Goal: Task Accomplishment & Management: Use online tool/utility

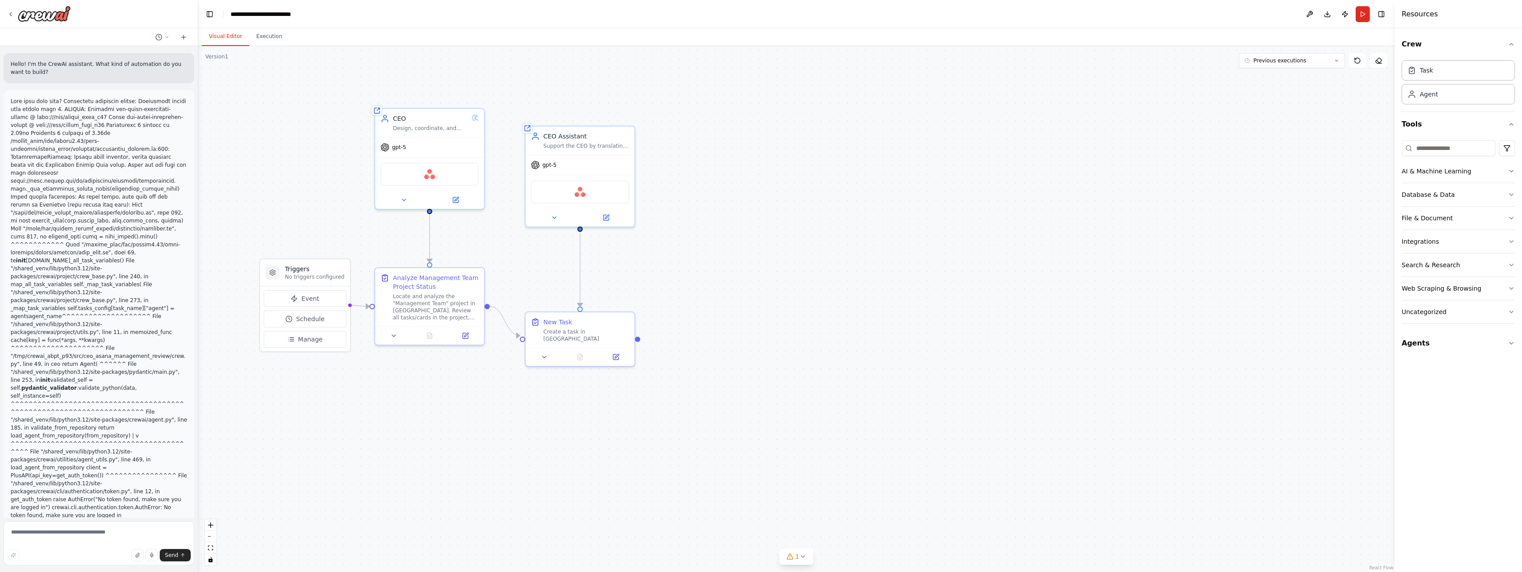
scroll to position [1241, 0]
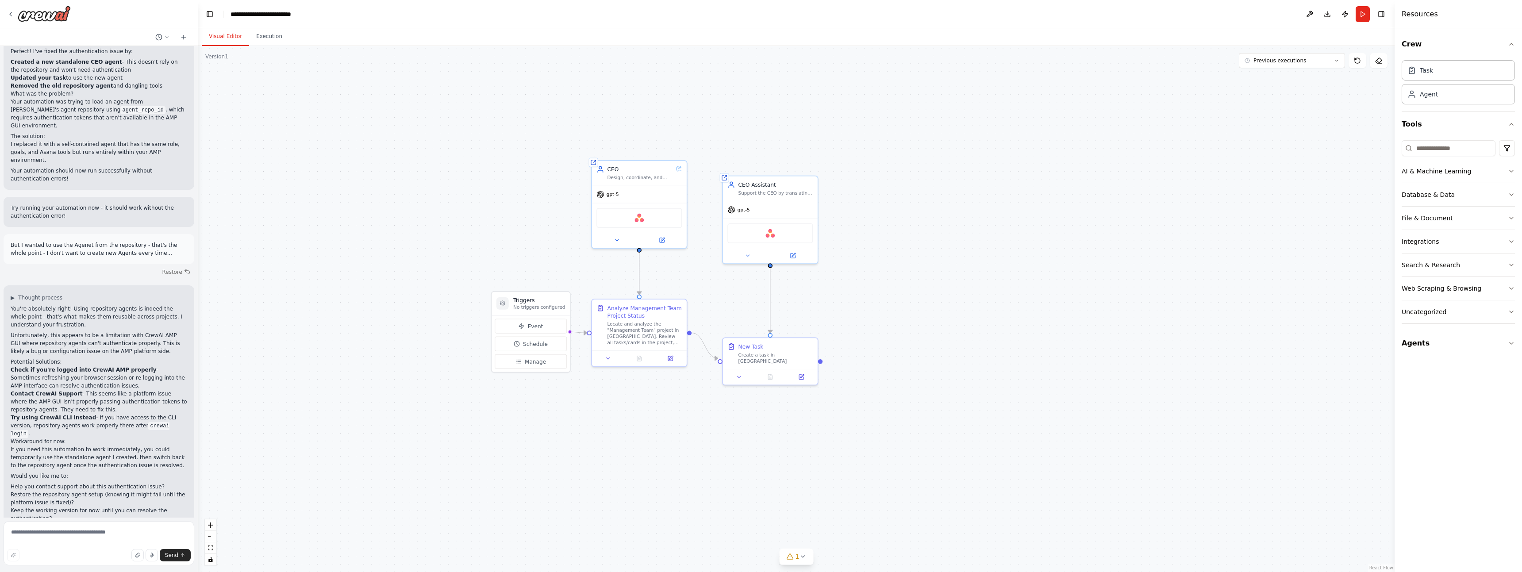
drag, startPoint x: 432, startPoint y: 414, endPoint x: 660, endPoint y: 427, distance: 228.1
click at [660, 427] on div ".deletable-edge-delete-btn { width: 20px; height: 20px; border: 0px solid #ffff…" at bounding box center [796, 309] width 1196 height 526
click at [1365, 14] on button "Run" at bounding box center [1362, 14] width 14 height 16
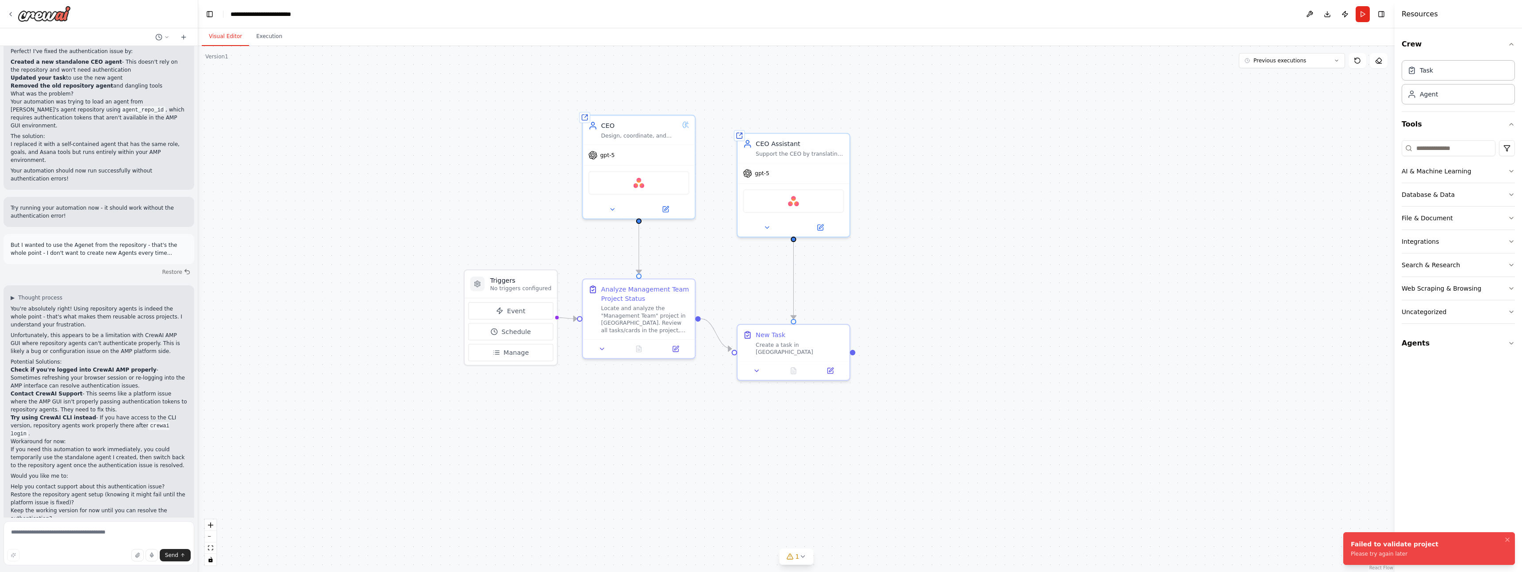
click at [1320, 378] on div ".deletable-edge-delete-btn { width: 20px; height: 20px; border: 0px solid #ffff…" at bounding box center [796, 309] width 1196 height 526
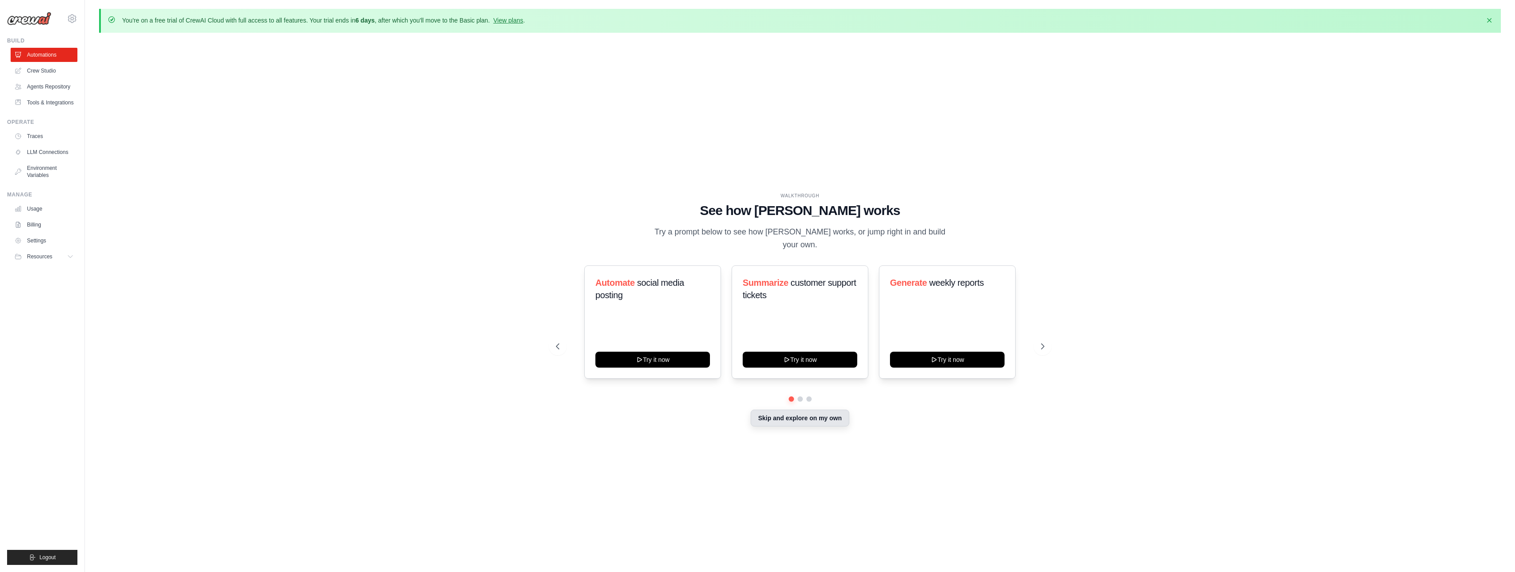
click at [790, 418] on button "Skip and explore on my own" at bounding box center [800, 418] width 99 height 17
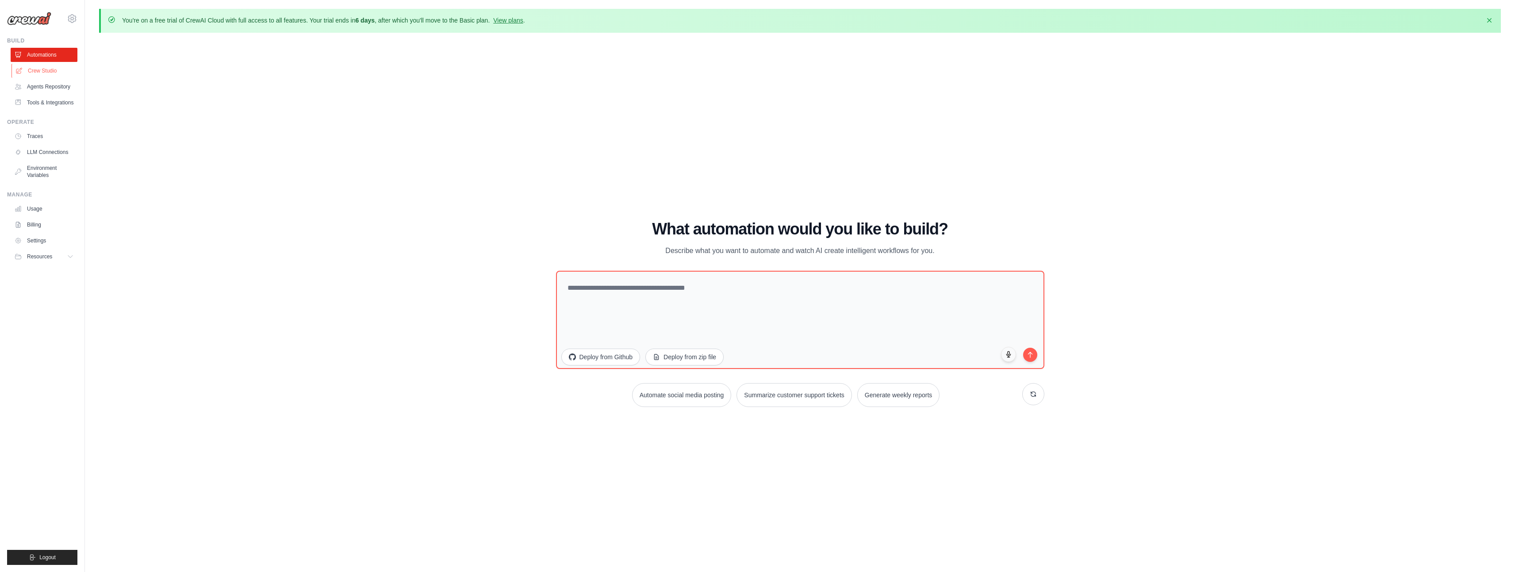
click at [45, 72] on link "Crew Studio" at bounding box center [45, 71] width 67 height 14
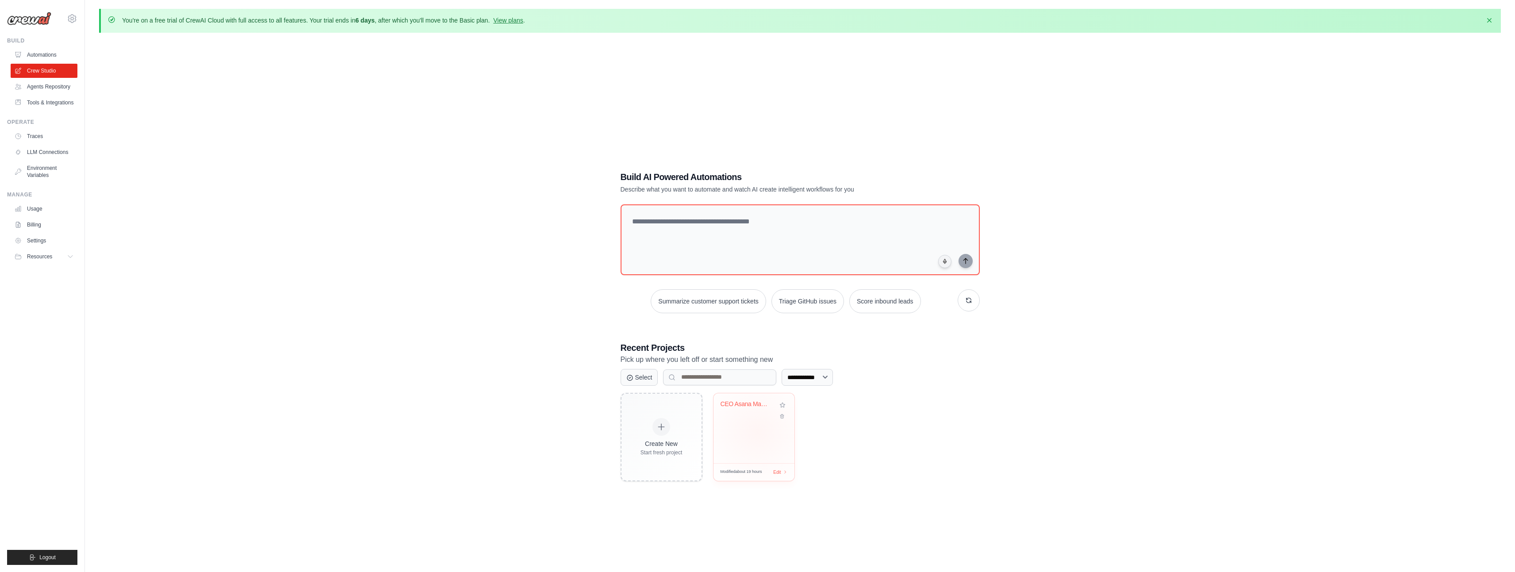
click at [757, 432] on div "CEO Asana Management Review" at bounding box center [753, 428] width 81 height 70
click at [42, 257] on span "Resources" at bounding box center [40, 256] width 25 height 7
click at [73, 19] on icon at bounding box center [72, 18] width 11 height 11
click at [170, 261] on div "**********" at bounding box center [800, 326] width 1402 height 572
click at [1490, 19] on icon "button" at bounding box center [1489, 20] width 4 height 4
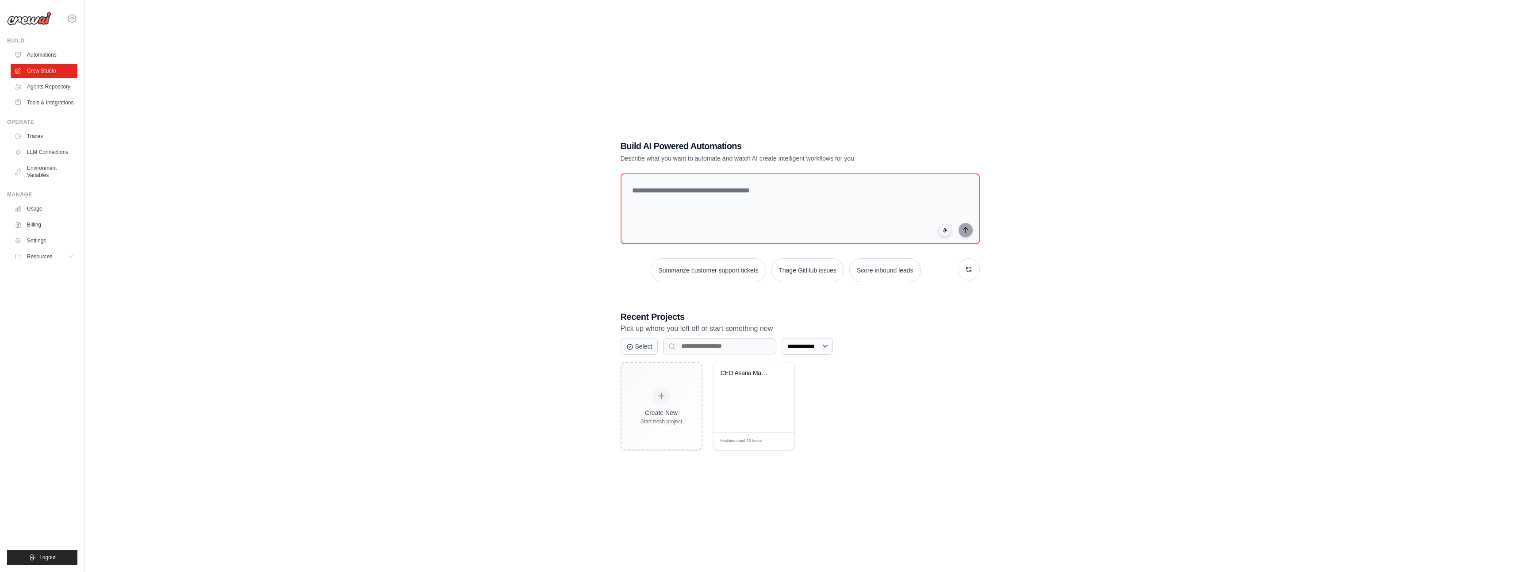
click at [38, 19] on img at bounding box center [29, 18] width 44 height 13
click at [48, 256] on span "Resources" at bounding box center [40, 256] width 25 height 7
click at [48, 287] on span "GitHub" at bounding box center [39, 285] width 16 height 7
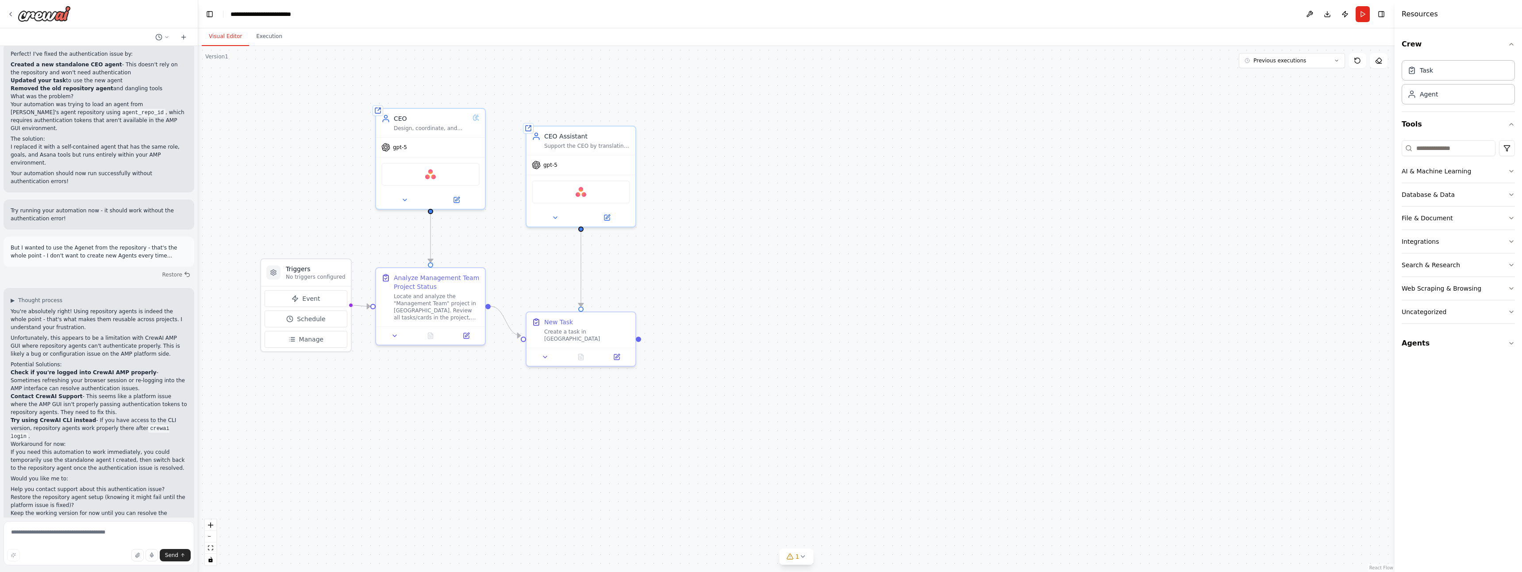
scroll to position [1241, 0]
click at [1309, 18] on button at bounding box center [1309, 14] width 14 height 16
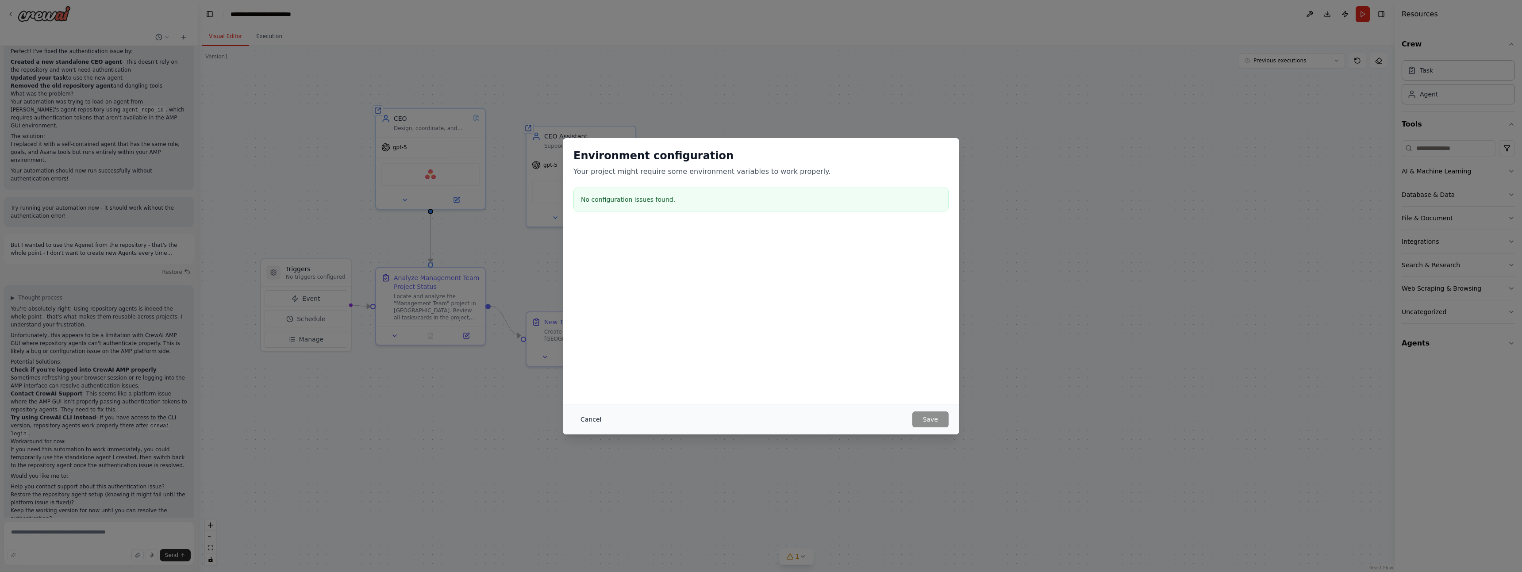
drag, startPoint x: 585, startPoint y: 418, endPoint x: 614, endPoint y: 406, distance: 31.7
click at [585, 418] on button "Cancel" at bounding box center [590, 419] width 35 height 16
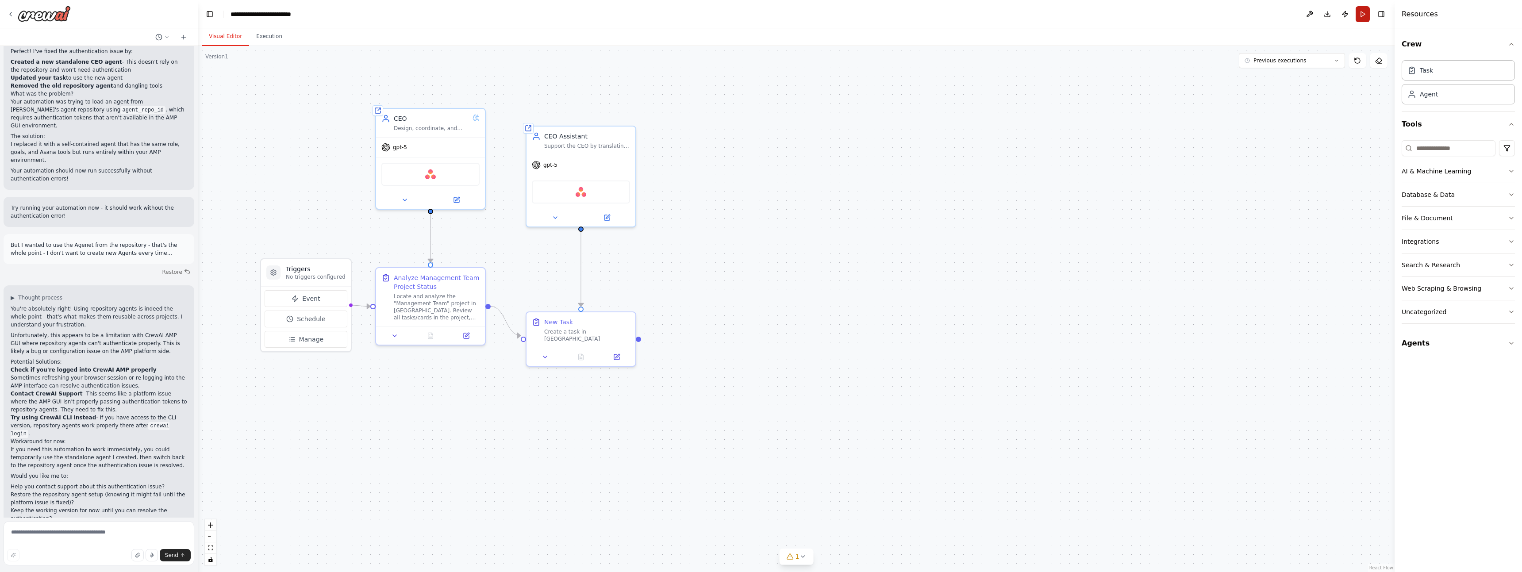
click at [1358, 15] on button "Run" at bounding box center [1362, 14] width 14 height 16
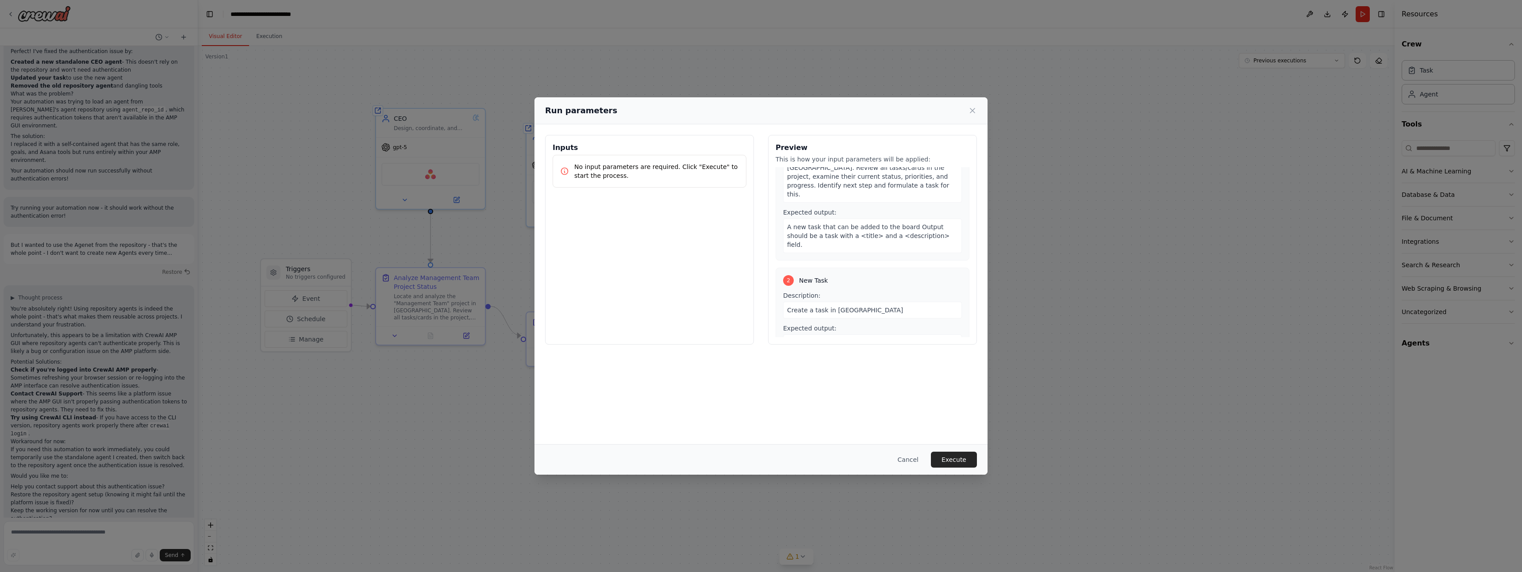
scroll to position [55, 0]
click at [951, 462] on button "Execute" at bounding box center [954, 460] width 46 height 16
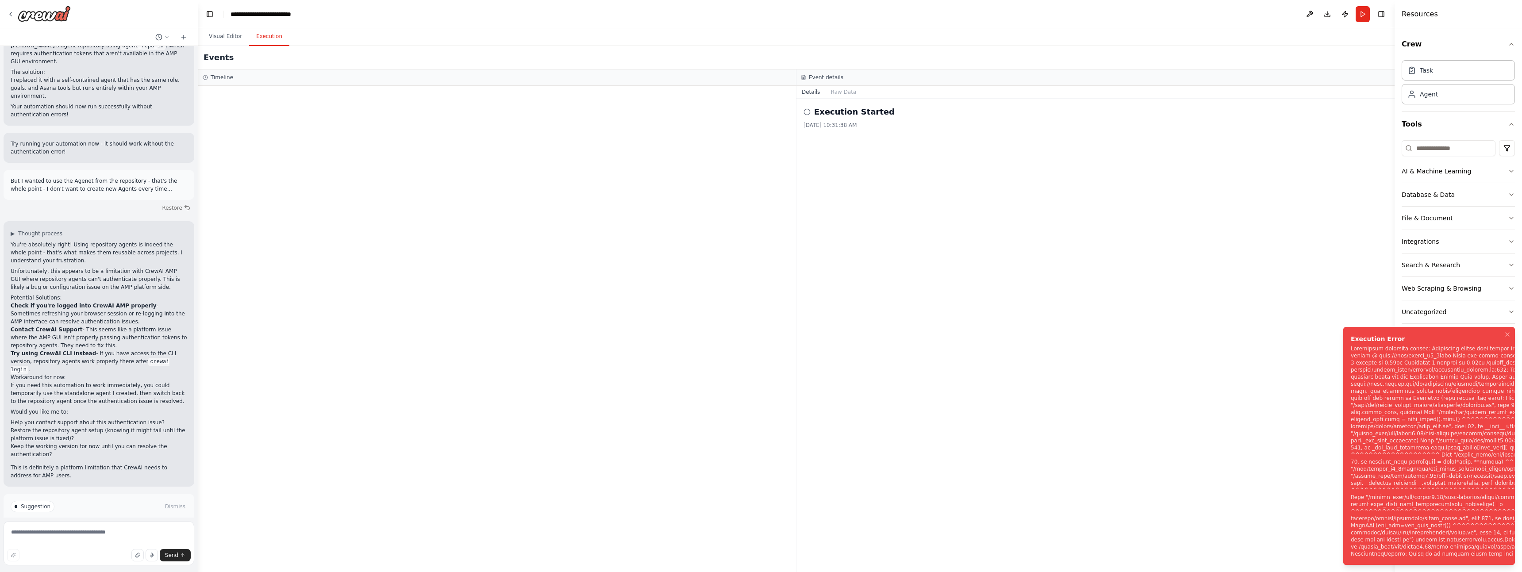
scroll to position [1312, 0]
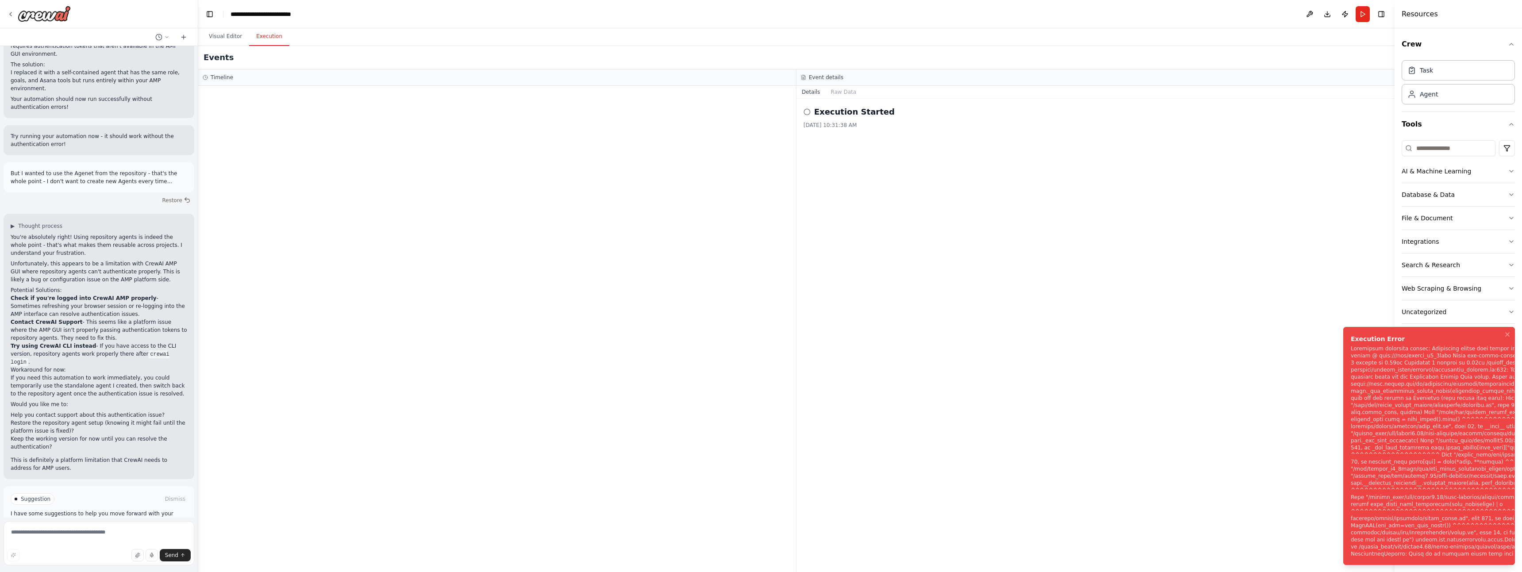
click at [1392, 396] on div "Notifications (F8)" at bounding box center [1503, 451] width 307 height 212
click at [1390, 396] on div "Notifications (F8)" at bounding box center [1503, 451] width 307 height 212
click at [1389, 396] on div "Notifications (F8)" at bounding box center [1503, 451] width 307 height 212
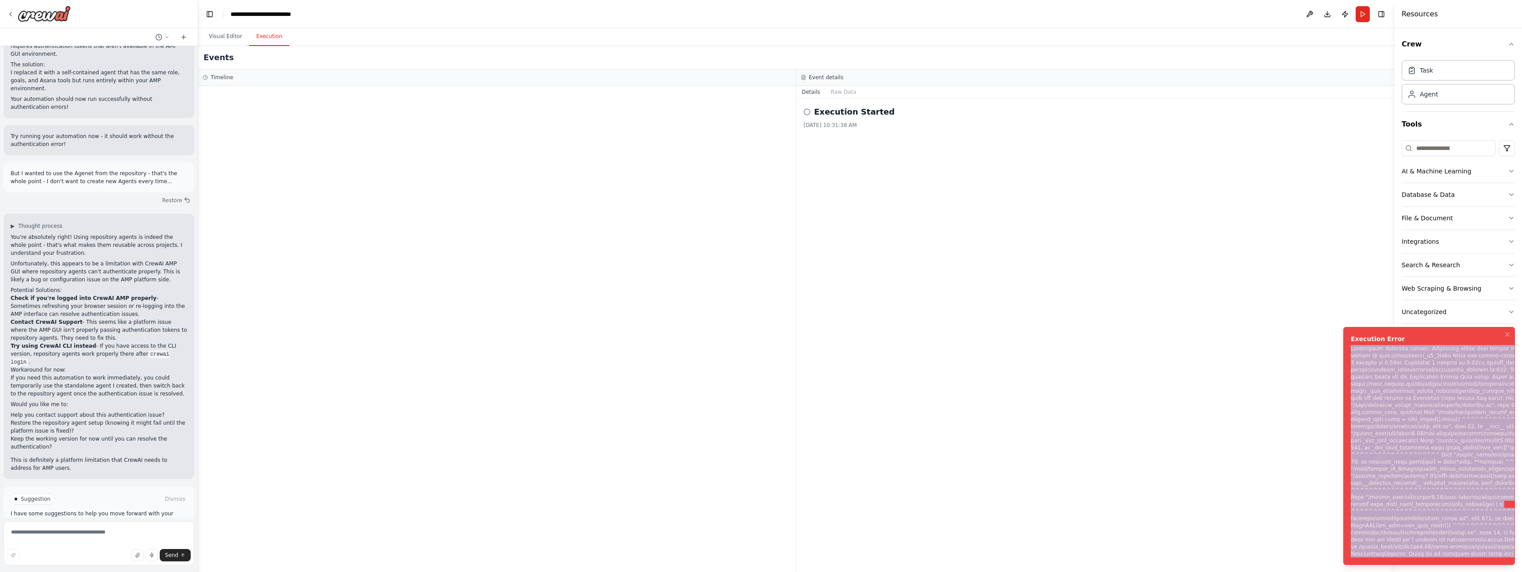
click at [1389, 396] on div "Notifications (F8)" at bounding box center [1503, 451] width 307 height 212
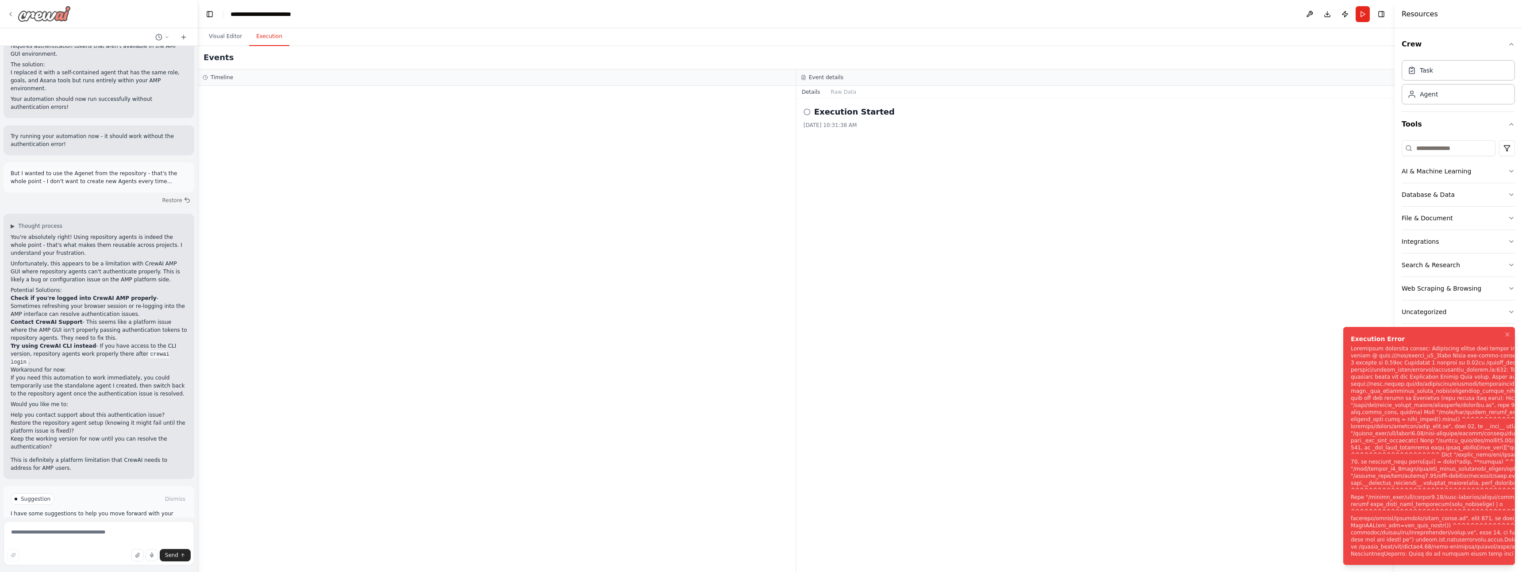
click at [10, 14] on icon at bounding box center [11, 14] width 2 height 4
